Goal: Transaction & Acquisition: Subscribe to service/newsletter

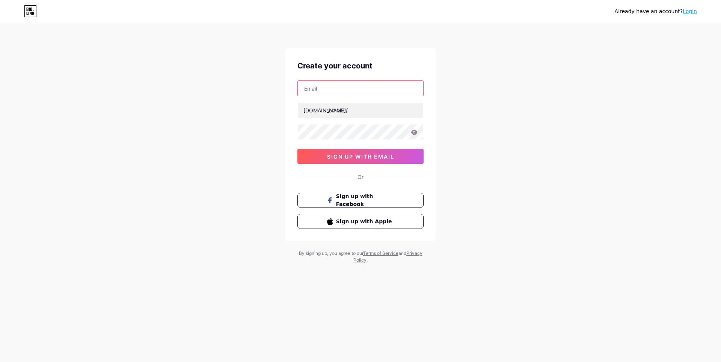
click at [399, 91] on input "text" at bounding box center [360, 88] width 125 height 15
paste input "[EMAIL_ADDRESS][DOMAIN_NAME]"
type input "[EMAIL_ADDRESS][DOMAIN_NAME]"
click at [333, 111] on input "text" at bounding box center [360, 110] width 125 height 15
paste input "littletreehousenursery"
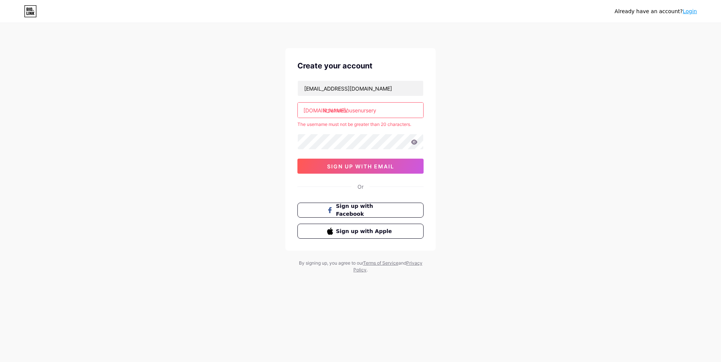
click at [510, 134] on div "Already have an account? Login Create your account [EMAIL_ADDRESS][DOMAIN_NAME]…" at bounding box center [360, 148] width 721 height 297
click at [389, 110] on input "littletreehousenursery" at bounding box center [360, 110] width 125 height 15
drag, startPoint x: 359, startPoint y: 110, endPoint x: 324, endPoint y: 112, distance: 34.6
click at [324, 112] on input "littletreehousenursery" at bounding box center [360, 110] width 125 height 15
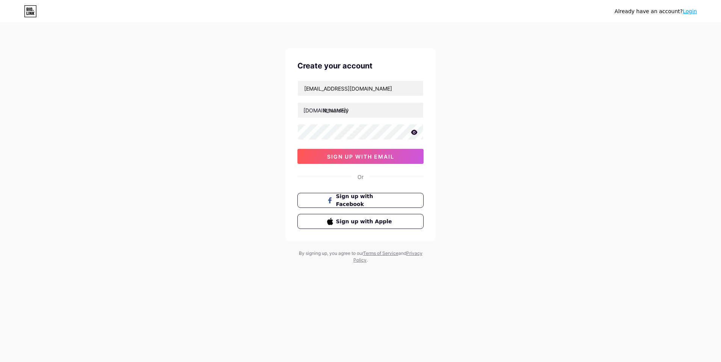
click at [507, 135] on div "Already have an account? Login Create your account [EMAIL_ADDRESS][DOMAIN_NAME]…" at bounding box center [360, 143] width 721 height 287
click at [324, 110] on input "llthnursery" at bounding box center [360, 110] width 125 height 15
type input "lthnursery"
click at [498, 113] on div "Already have an account? Login Create your account [EMAIL_ADDRESS][DOMAIN_NAME]…" at bounding box center [360, 143] width 721 height 287
click at [367, 153] on span "sign up with email" at bounding box center [360, 156] width 67 height 6
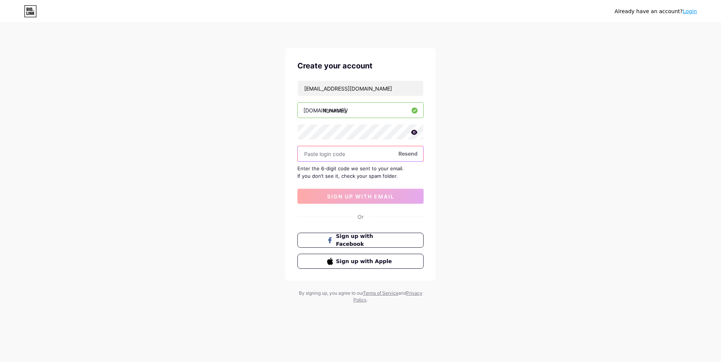
paste input "158826"
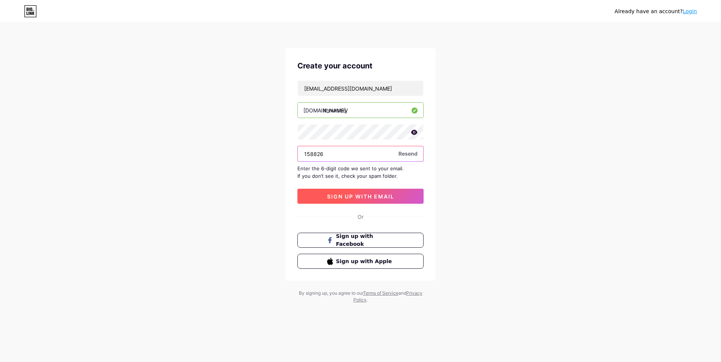
type input "158826"
click at [347, 196] on span "sign up with email" at bounding box center [360, 196] width 67 height 6
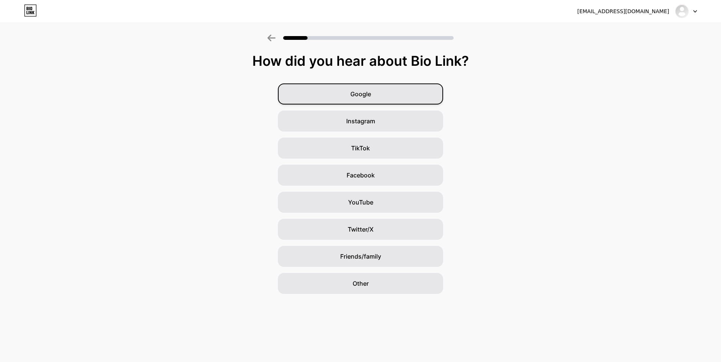
click at [362, 94] on span "Google" at bounding box center [360, 93] width 21 height 9
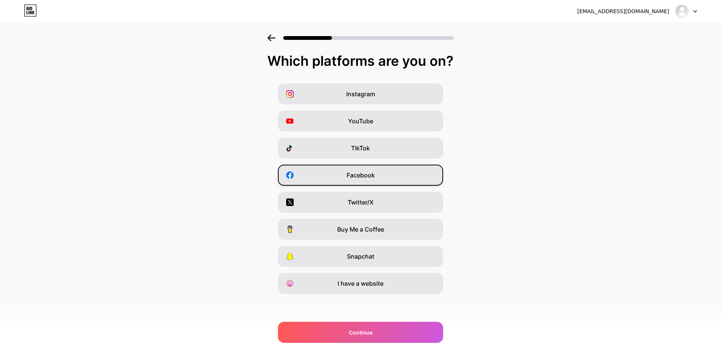
click at [348, 181] on div "Facebook" at bounding box center [360, 174] width 165 height 21
click at [386, 95] on div "Instagram" at bounding box center [360, 93] width 165 height 21
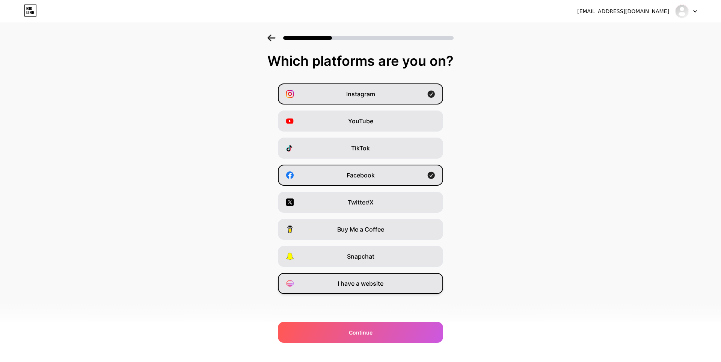
click at [362, 285] on span "I have a website" at bounding box center [361, 283] width 46 height 9
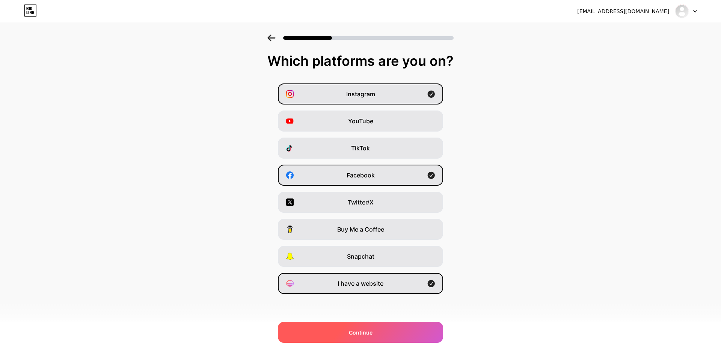
click at [393, 328] on div "Continue" at bounding box center [360, 331] width 165 height 21
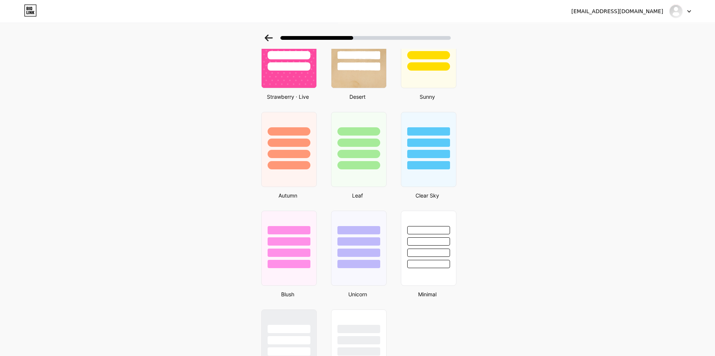
scroll to position [501, 0]
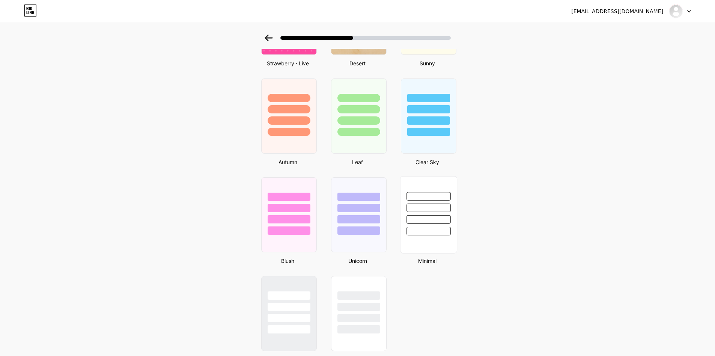
click at [431, 208] on div at bounding box center [429, 208] width 44 height 9
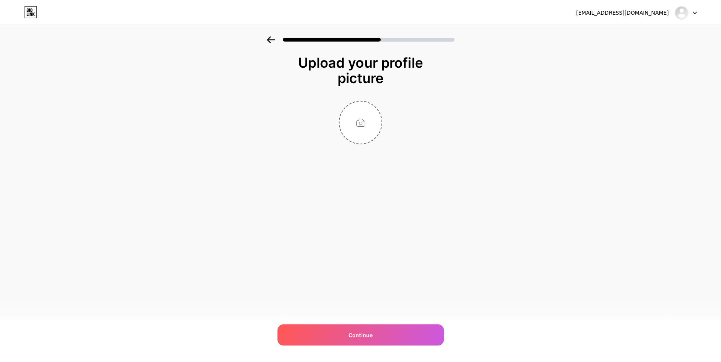
scroll to position [0, 0]
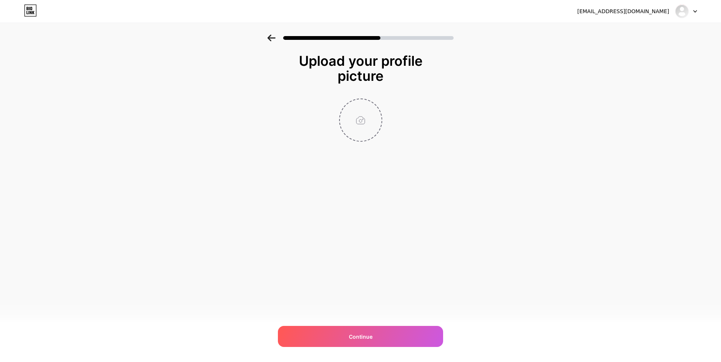
click at [350, 125] on input "file" at bounding box center [361, 120] width 42 height 42
type input "C:\fakepath\Little Treehouse Nursery Logo.jpg"
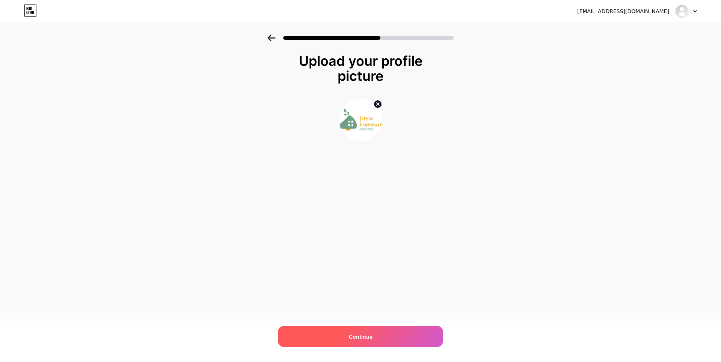
click at [371, 342] on div "Continue" at bounding box center [360, 336] width 165 height 21
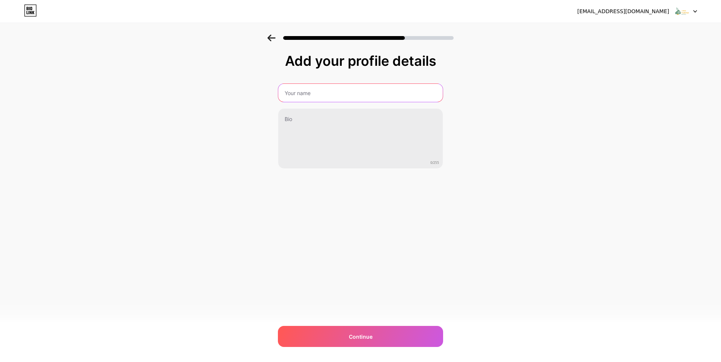
click at [427, 87] on input "text" at bounding box center [360, 93] width 164 height 18
paste input "Little Treehouse Nursery"
type input "Little Treehouse Nursery"
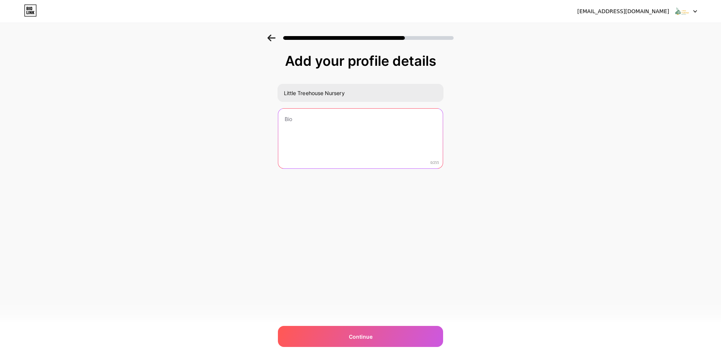
click at [342, 132] on textarea at bounding box center [360, 139] width 164 height 60
click at [420, 124] on textarea "To enrich screen reader interactions, please activate Accessibility in Grammarl…" at bounding box center [360, 139] width 164 height 60
paste textarea "Little Treehouse Nursery was born from two dedicated mothers with years of teac…"
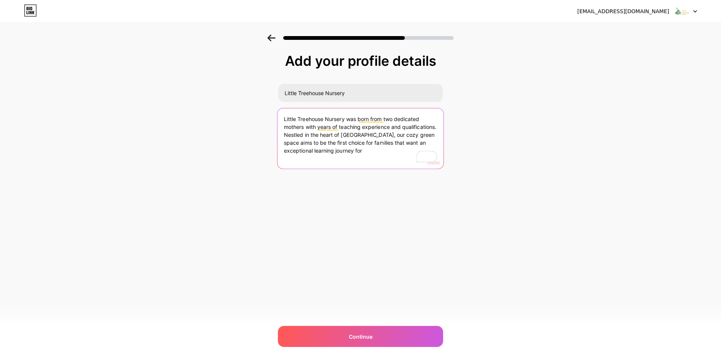
click at [321, 135] on textarea "Little Treehouse Nursery was born from two dedicated mothers with years of teac…" at bounding box center [361, 138] width 166 height 61
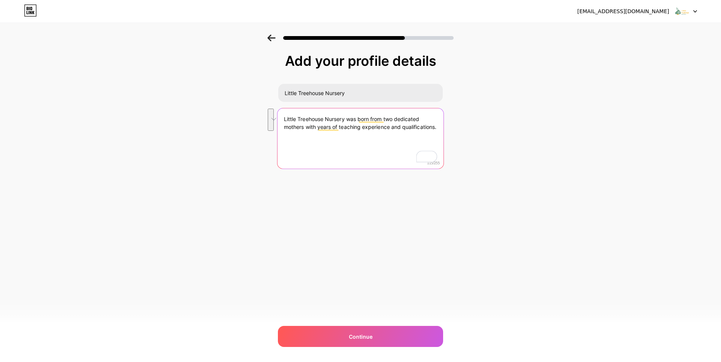
type textarea "Little Treehouse Nursery was born from two dedicated mothers with years of teac…"
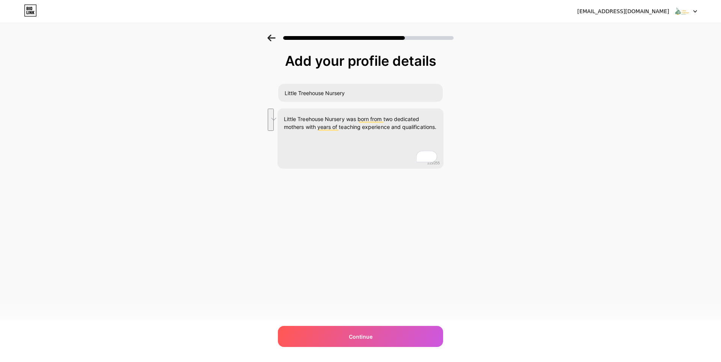
click at [554, 161] on div "Add your profile details Little Treehouse Nursery Little Treehouse Nursery was …" at bounding box center [360, 121] width 721 height 172
click at [350, 336] on span "Continue" at bounding box center [361, 336] width 24 height 8
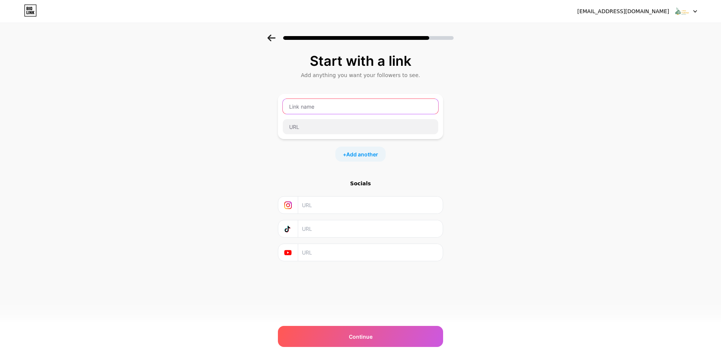
click at [303, 107] on input "text" at bounding box center [360, 106] width 155 height 15
paste input "International Schools in [GEOGRAPHIC_DATA]"
type input "International Schools in [GEOGRAPHIC_DATA]"
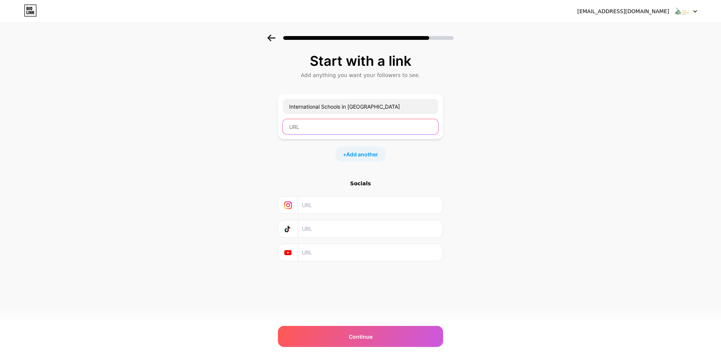
click at [305, 124] on input "text" at bounding box center [360, 126] width 155 height 15
paste input "[URL][DOMAIN_NAME]"
type input "[URL][DOMAIN_NAME]"
click at [309, 208] on input "text" at bounding box center [370, 204] width 136 height 17
paste input "[URL][DOMAIN_NAME]"
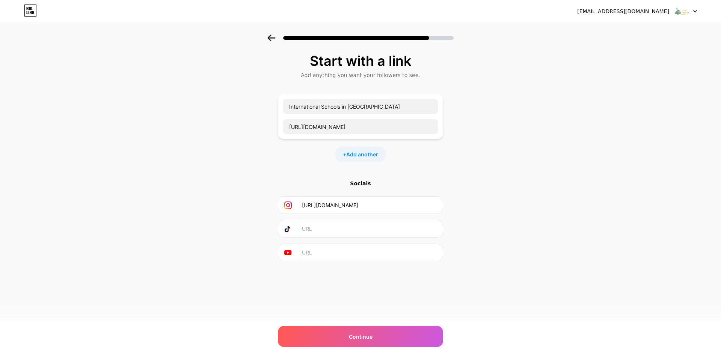
type input "[URL][DOMAIN_NAME]"
click at [335, 255] on input "text" at bounding box center [370, 252] width 136 height 17
click at [358, 184] on div "Socials" at bounding box center [360, 184] width 165 height 8
click at [382, 327] on div "Continue" at bounding box center [360, 336] width 165 height 21
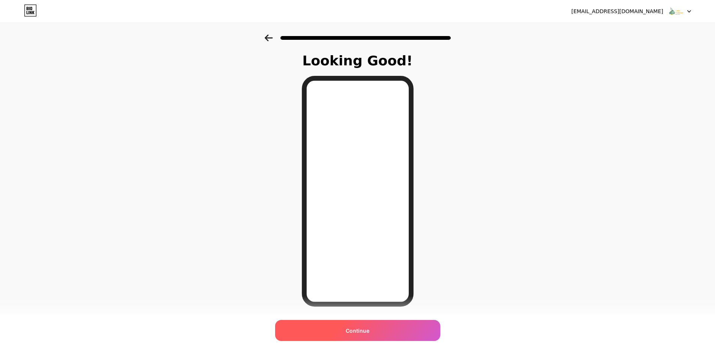
click at [382, 326] on div "Continue" at bounding box center [357, 330] width 165 height 21
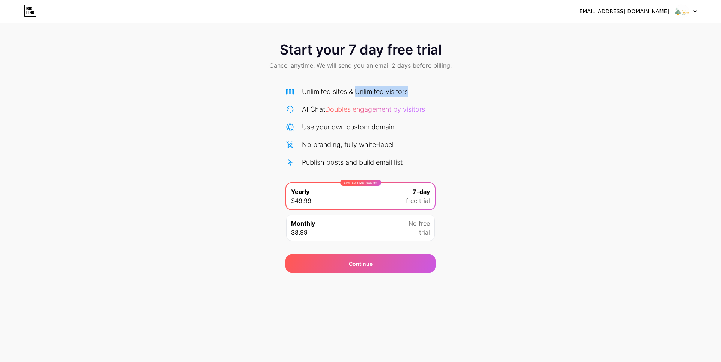
drag, startPoint x: 357, startPoint y: 87, endPoint x: 420, endPoint y: 94, distance: 63.8
click at [420, 91] on div "Unlimited sites & Unlimited visitors" at bounding box center [360, 91] width 150 height 10
drag, startPoint x: 453, startPoint y: 110, endPoint x: 521, endPoint y: 113, distance: 68.0
click at [521, 113] on div "Start your 7 day free trial Cancel anytime. We will send you an email 2 days be…" at bounding box center [360, 154] width 721 height 238
click at [548, 176] on div "Start your 7 day free trial Cancel anytime. We will send you an email 2 days be…" at bounding box center [360, 154] width 721 height 238
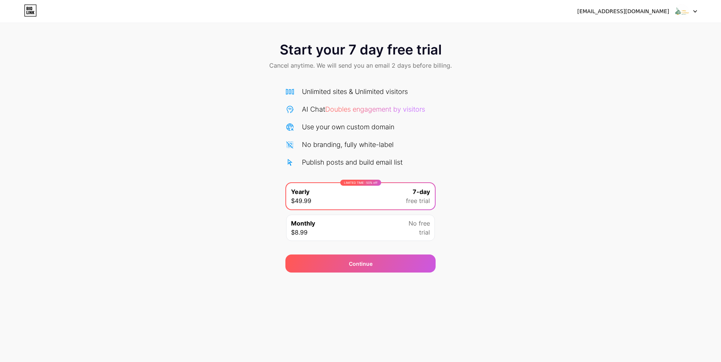
click at [425, 273] on div "[EMAIL_ADDRESS][DOMAIN_NAME] Logout Link Copied Start your 7 day free trial Can…" at bounding box center [360, 181] width 721 height 362
click at [422, 264] on div "Continue" at bounding box center [360, 263] width 150 height 18
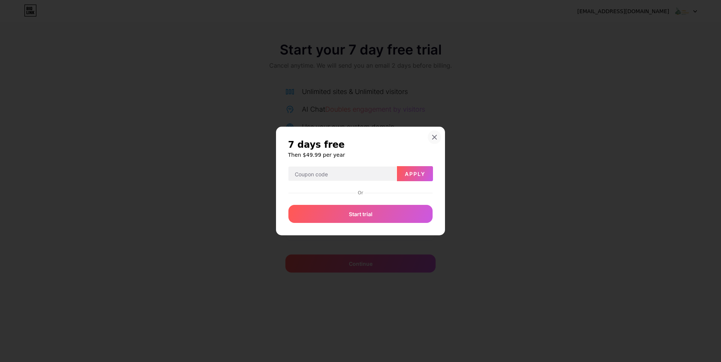
click at [435, 137] on icon at bounding box center [435, 137] width 4 height 4
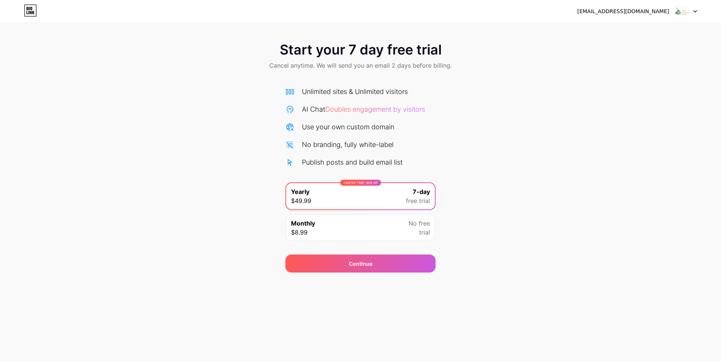
click at [378, 106] on span "Doubles engagement by visitors" at bounding box center [375, 109] width 100 height 8
drag, startPoint x: 378, startPoint y: 105, endPoint x: 390, endPoint y: 85, distance: 22.9
click at [378, 104] on div "AI Chat Doubles engagement by visitors" at bounding box center [363, 109] width 123 height 10
click at [527, 46] on div "Start your 7 day free trial Cancel anytime. We will send you an email 2 days be…" at bounding box center [360, 57] width 721 height 44
click at [689, 9] on img at bounding box center [682, 11] width 14 height 14
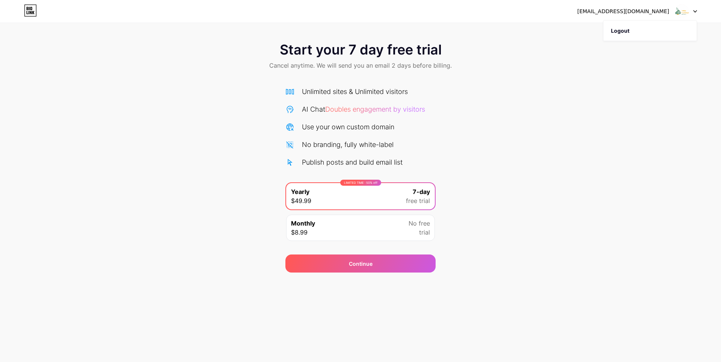
click at [39, 7] on div "[EMAIL_ADDRESS][DOMAIN_NAME] Logout" at bounding box center [360, 12] width 721 height 14
click at [624, 12] on div "[EMAIL_ADDRESS][DOMAIN_NAME]" at bounding box center [623, 12] width 92 height 8
click at [675, 13] on img at bounding box center [682, 11] width 14 height 14
click at [506, 143] on div "Start your 7 day free trial Cancel anytime. We will send you an email 2 days be…" at bounding box center [360, 154] width 721 height 238
click at [361, 265] on span "Continue" at bounding box center [361, 263] width 24 height 8
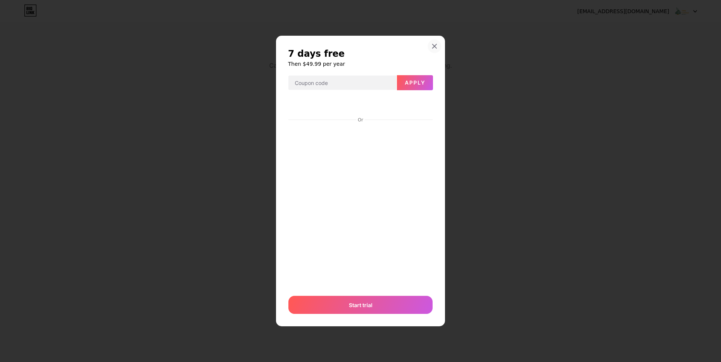
click at [433, 44] on icon at bounding box center [435, 46] width 4 height 4
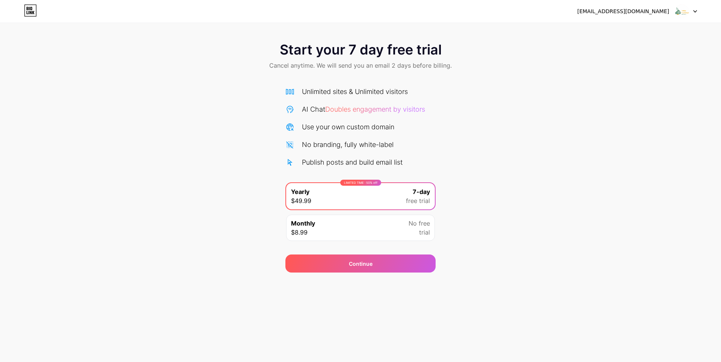
click at [630, 8] on div "[EMAIL_ADDRESS][DOMAIN_NAME]" at bounding box center [623, 12] width 92 height 8
click at [629, 11] on div "[EMAIL_ADDRESS][DOMAIN_NAME]" at bounding box center [623, 12] width 92 height 8
click at [678, 12] on img at bounding box center [682, 11] width 14 height 14
click at [678, 11] on img at bounding box center [682, 11] width 14 height 14
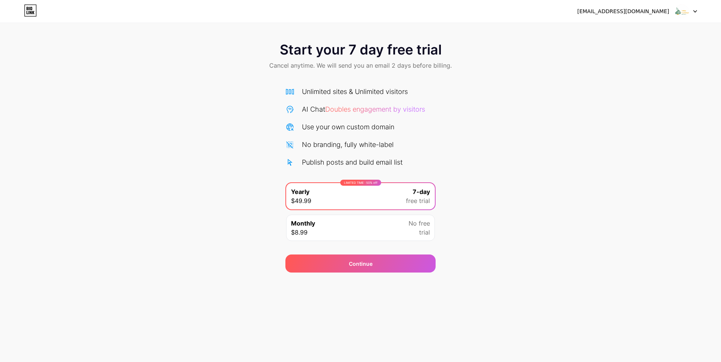
click at [678, 11] on img at bounding box center [682, 11] width 14 height 14
click at [30, 11] on icon at bounding box center [31, 12] width 2 height 3
